Goal: Information Seeking & Learning: Understand process/instructions

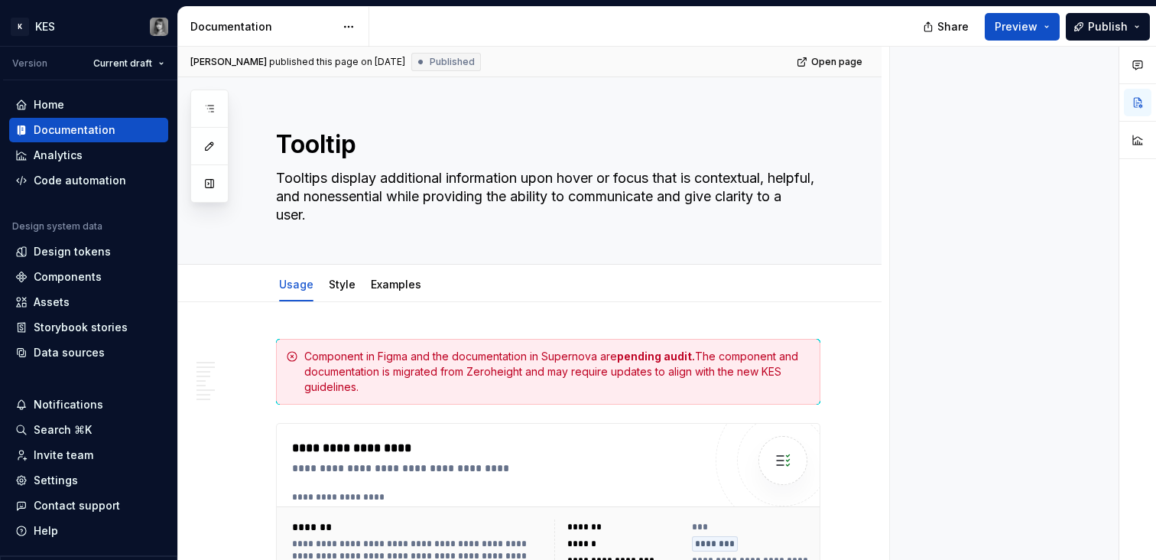
type textarea "*"
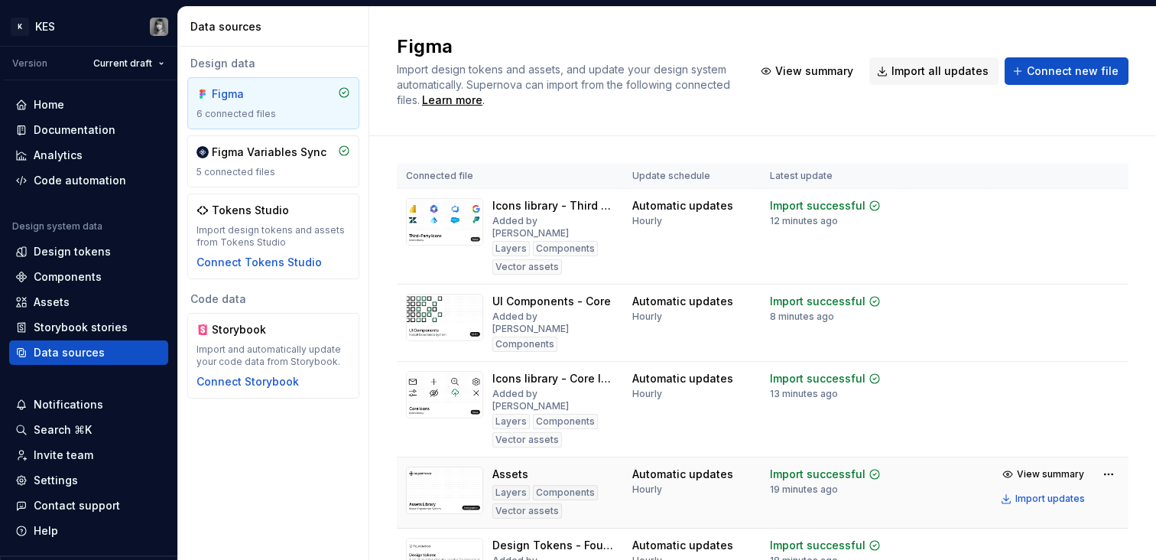
scroll to position [181, 0]
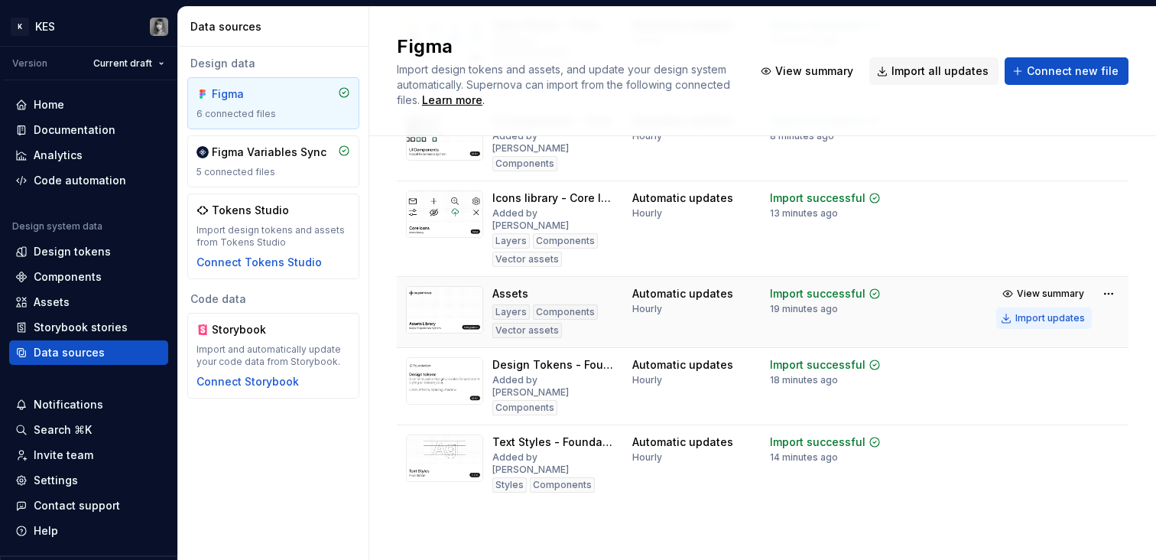
click at [1059, 321] on div "Import updates" at bounding box center [1051, 318] width 70 height 12
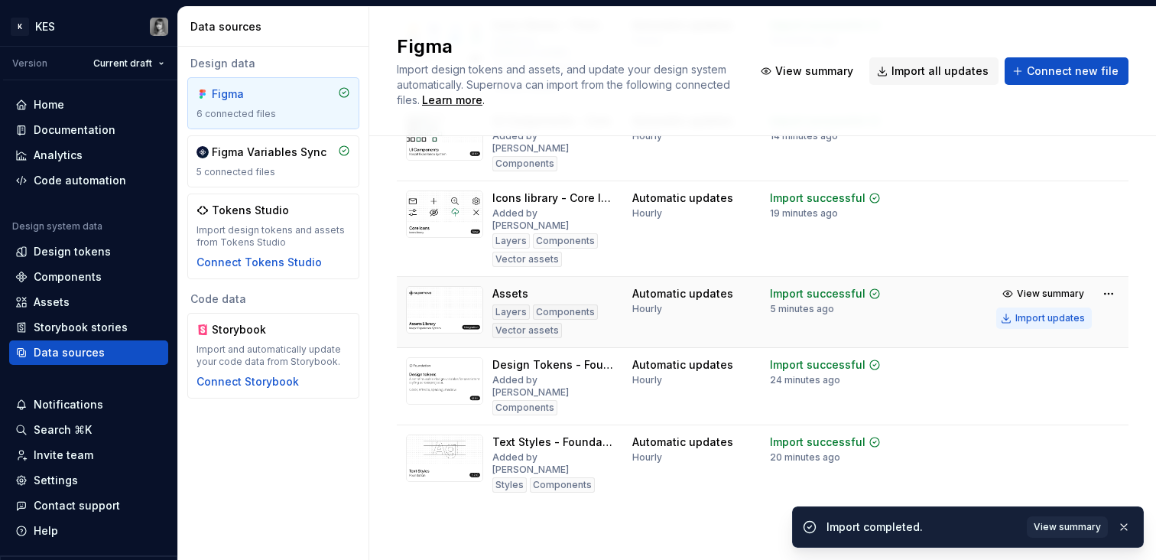
click at [1057, 323] on div "Import updates" at bounding box center [1051, 318] width 70 height 12
click at [1056, 322] on div "Import updates" at bounding box center [1051, 318] width 70 height 12
click at [1056, 317] on div "Import updates" at bounding box center [1051, 318] width 70 height 12
click at [1053, 313] on div "Import updates" at bounding box center [1051, 318] width 70 height 12
click at [1054, 324] on div "Import updates" at bounding box center [1051, 318] width 70 height 12
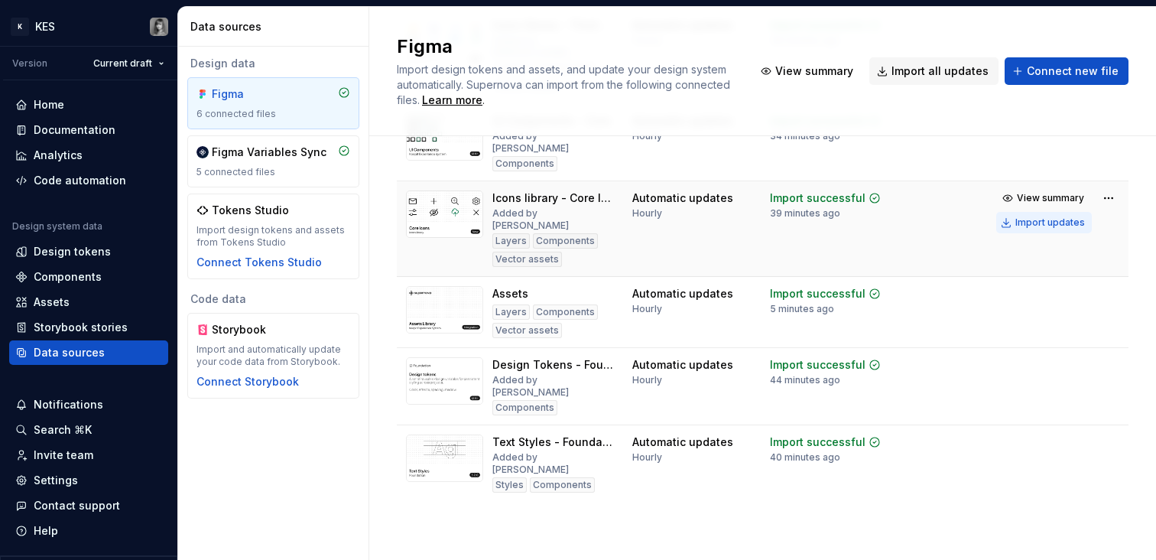
click at [1049, 223] on div "Import updates" at bounding box center [1051, 222] width 70 height 12
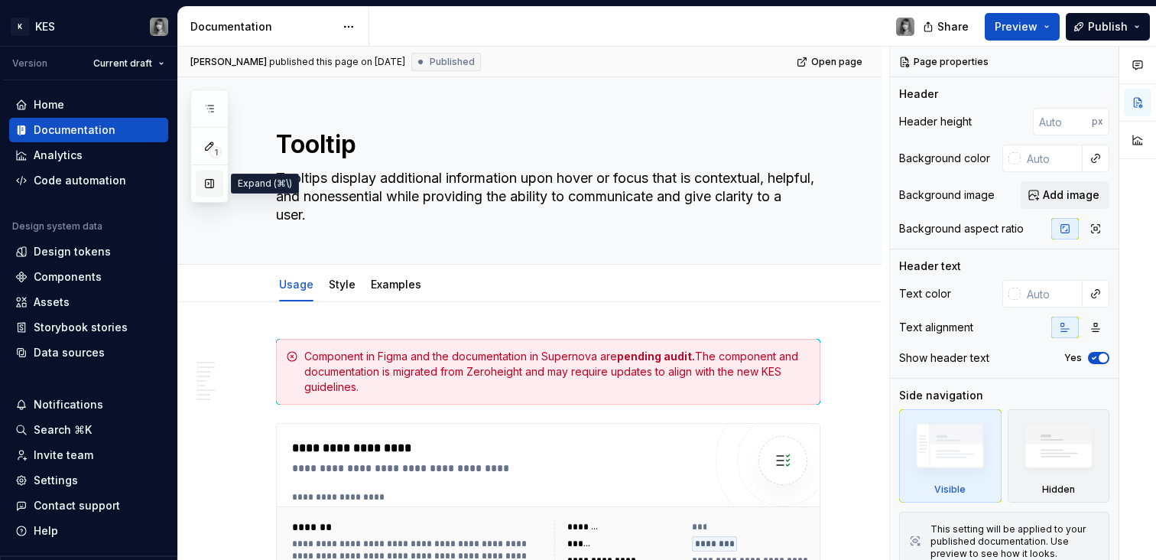
click at [210, 177] on button "button" at bounding box center [210, 184] width 28 height 28
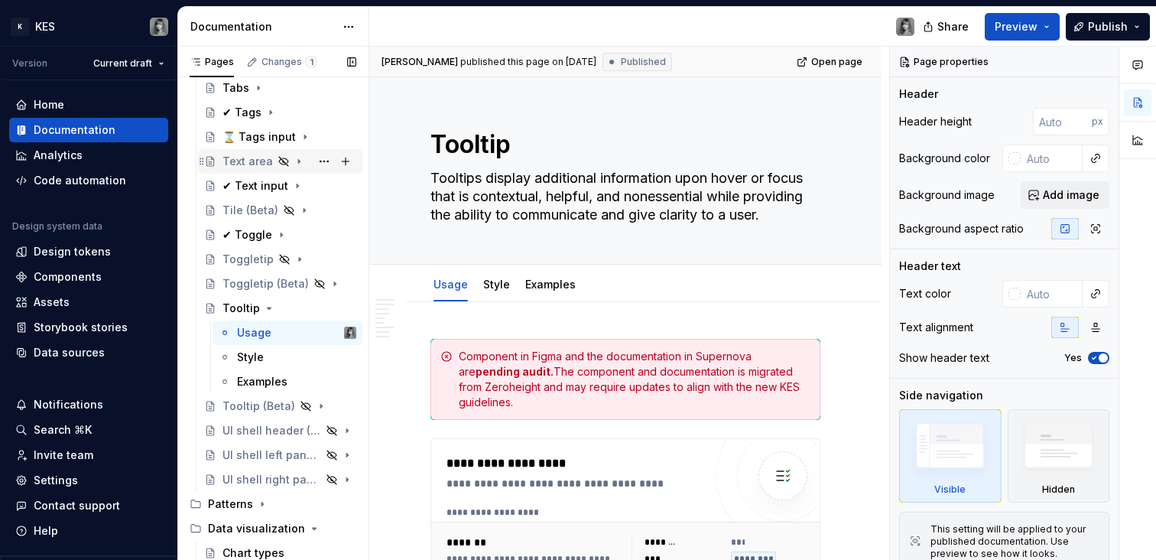
scroll to position [1668, 0]
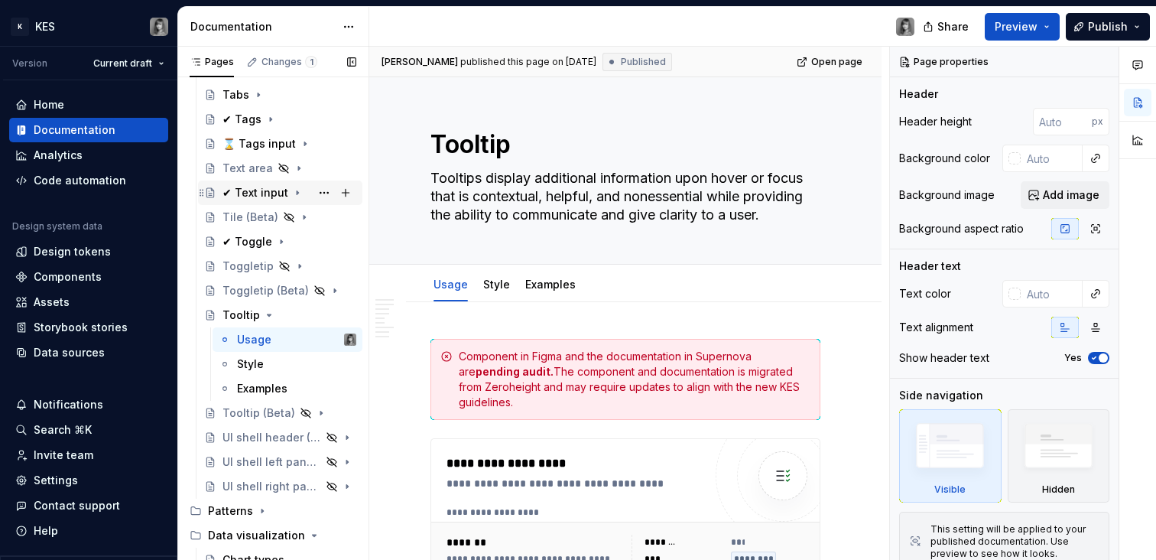
click at [258, 195] on div "✔ Text input" at bounding box center [256, 192] width 66 height 15
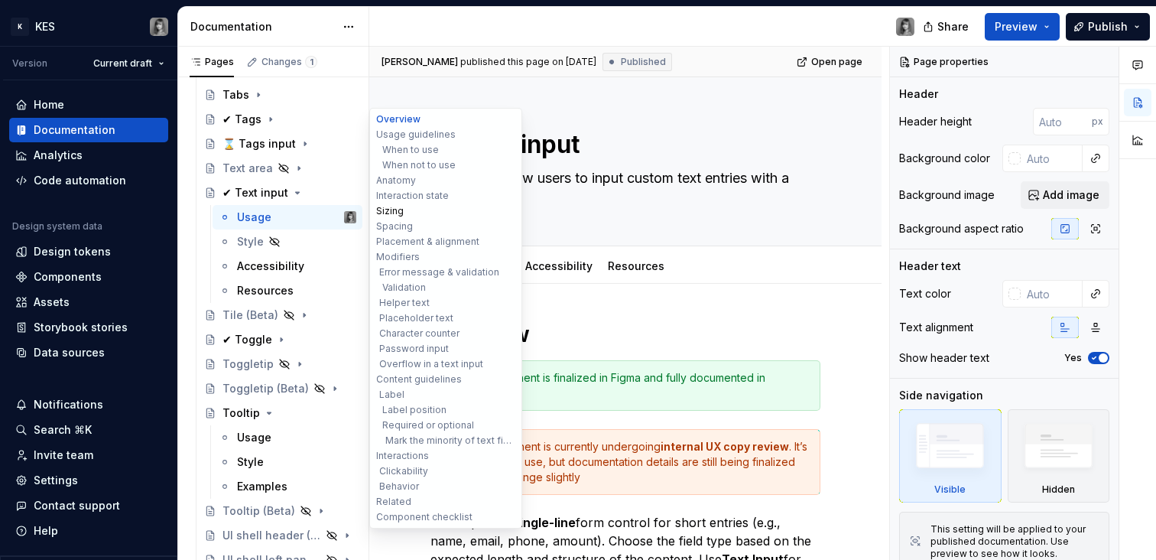
click at [398, 209] on button "Sizing" at bounding box center [445, 210] width 145 height 15
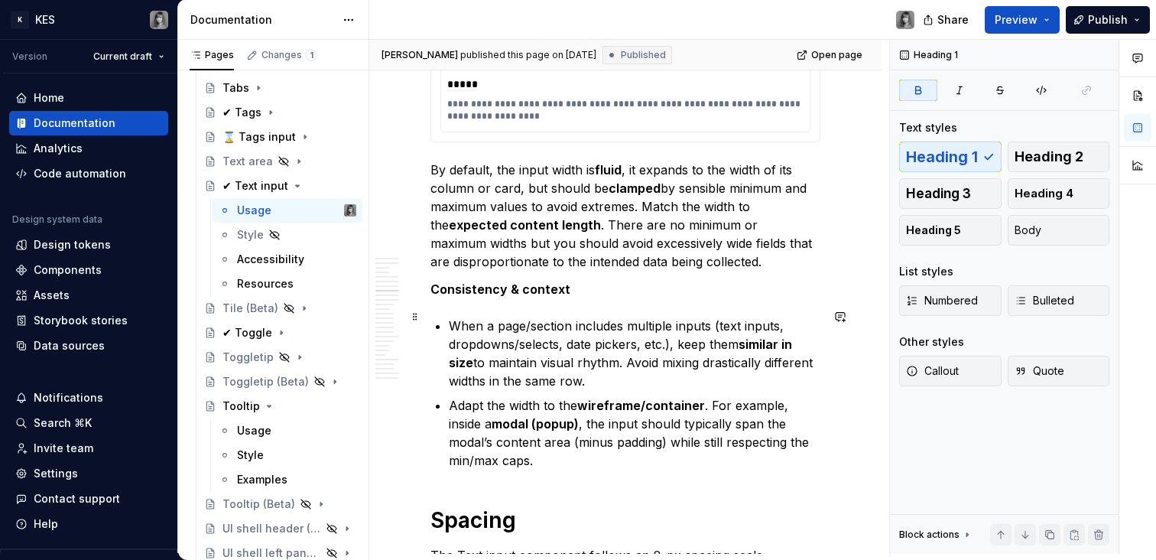
scroll to position [3931, 0]
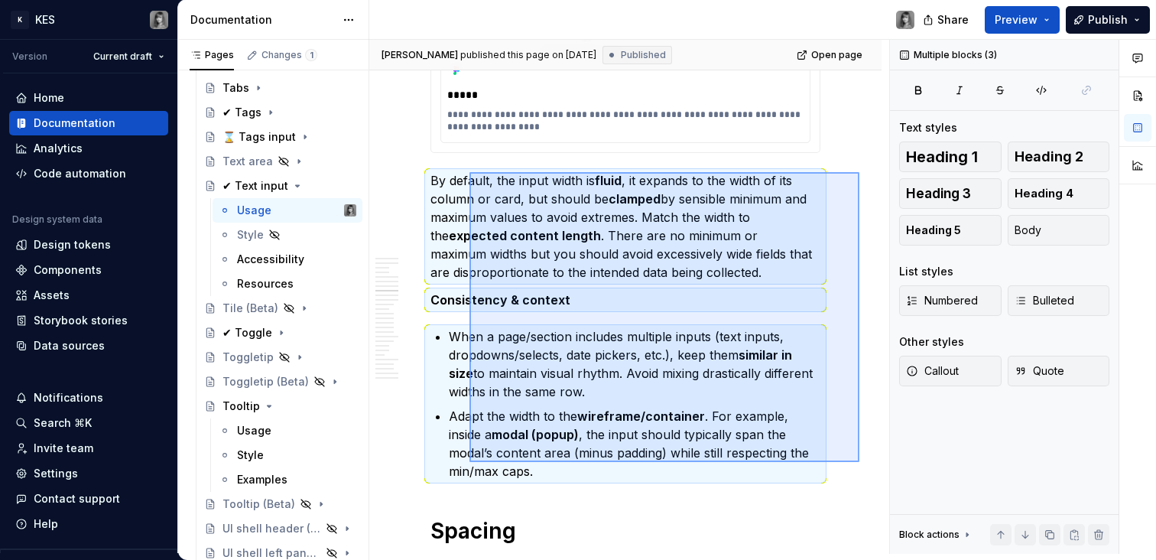
drag, startPoint x: 860, startPoint y: 172, endPoint x: 470, endPoint y: 462, distance: 486.0
click at [470, 462] on div "[PERSON_NAME] published this page on [DATE] Published Open page ✔ Text input Te…" at bounding box center [629, 297] width 520 height 514
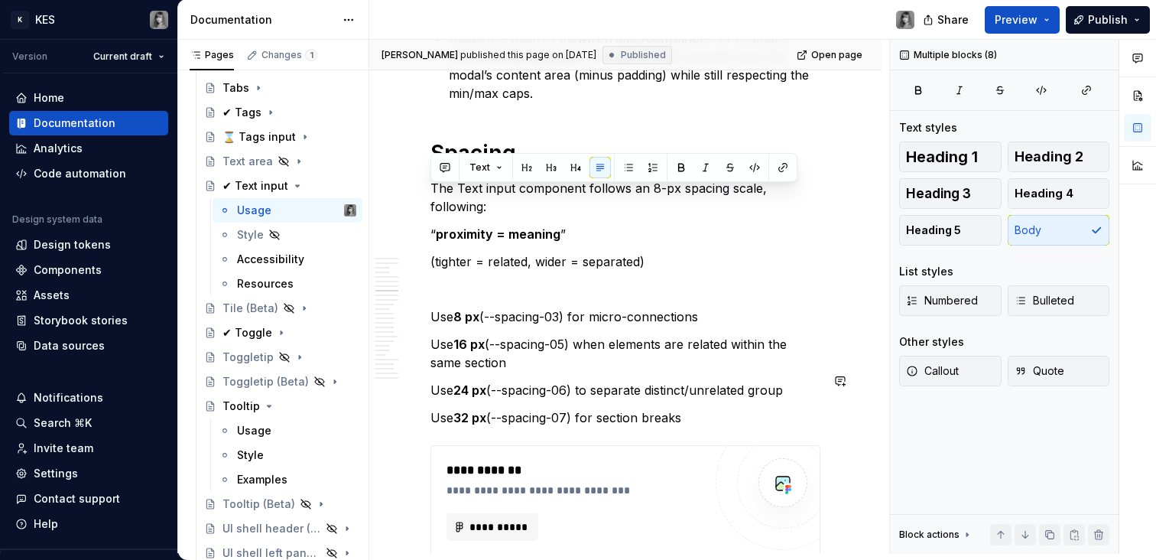
scroll to position [4322, 0]
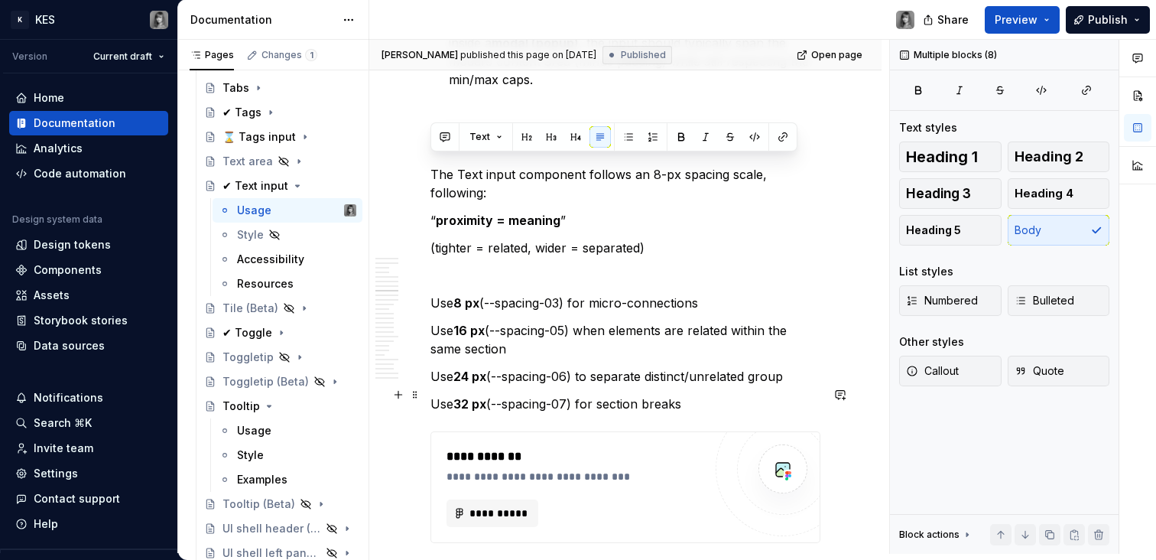
drag, startPoint x: 431, startPoint y: 298, endPoint x: 740, endPoint y: 402, distance: 326.0
copy div "The Text input component follows an 8-px spacing scale, following: “ proximity …"
type textarea "*"
